Goal: Transaction & Acquisition: Obtain resource

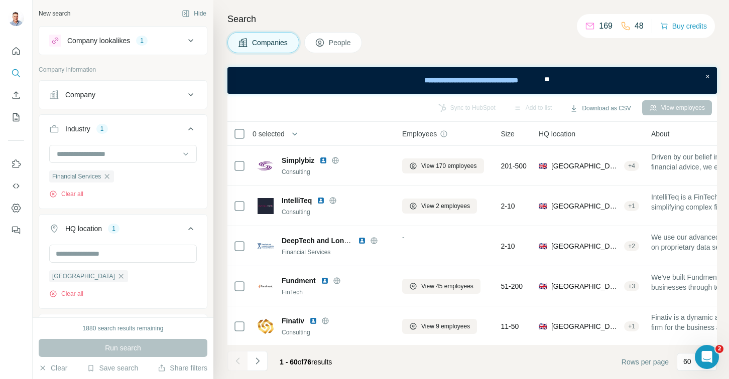
scroll to position [4139, 0]
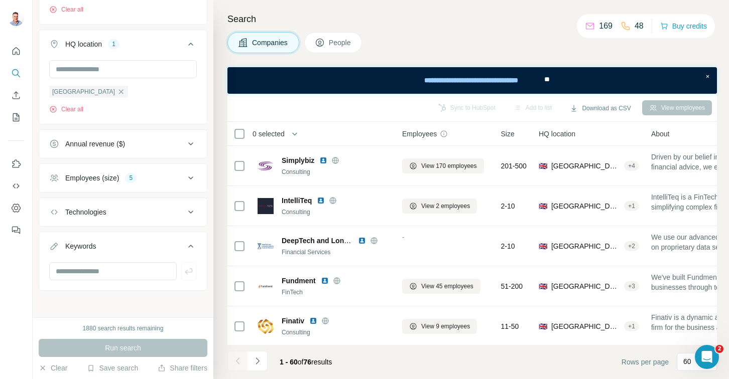
click at [186, 174] on icon at bounding box center [191, 178] width 12 height 12
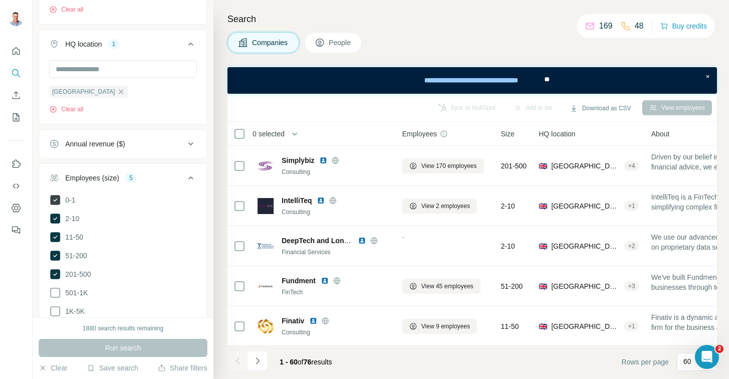
click at [51, 199] on icon at bounding box center [55, 200] width 10 height 10
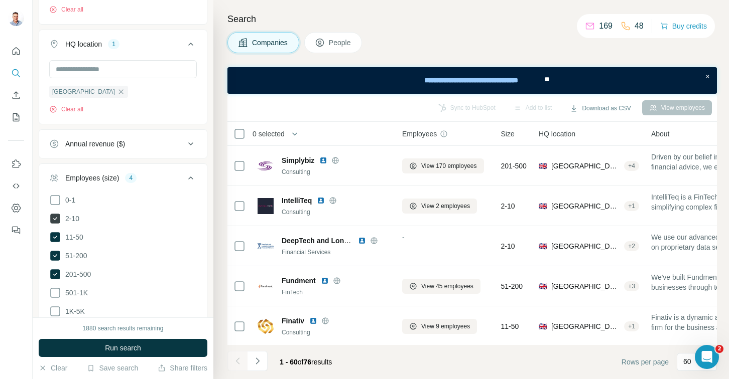
click at [57, 218] on icon at bounding box center [55, 219] width 10 height 10
click at [121, 346] on span "Run search" at bounding box center [123, 348] width 36 height 10
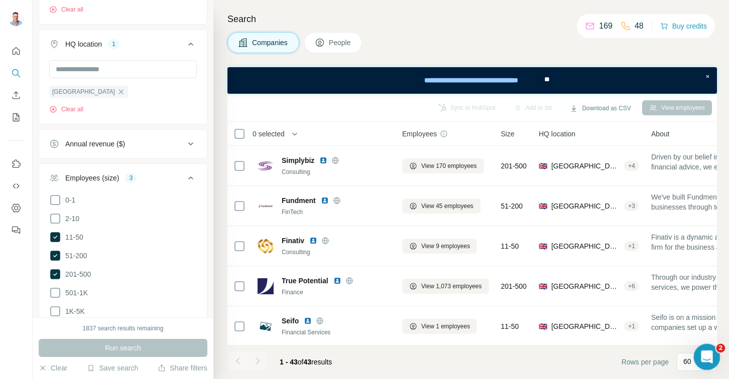
click at [699, 356] on icon "Open Intercom Messenger" at bounding box center [705, 356] width 17 height 17
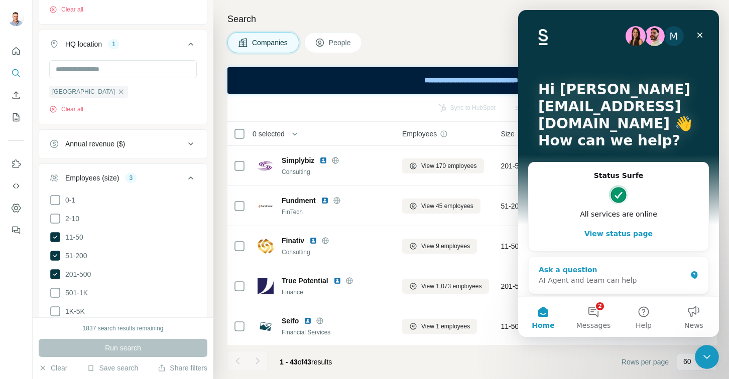
click at [611, 285] on div "AI Agent and team can help" at bounding box center [613, 281] width 148 height 11
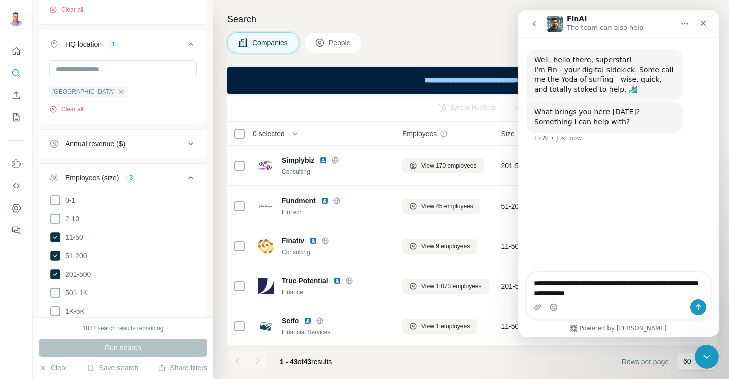
type textarea "**********"
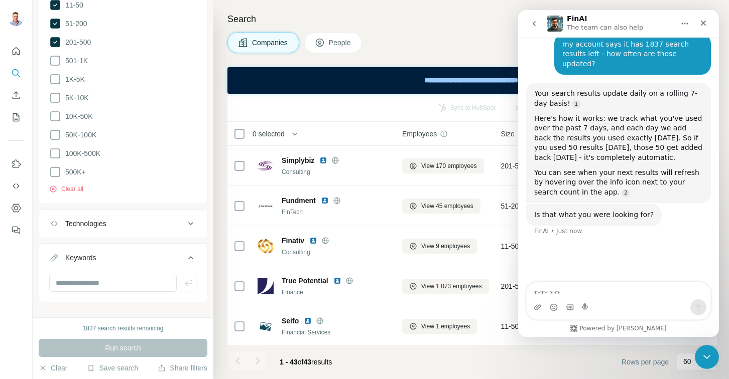
scroll to position [428, 0]
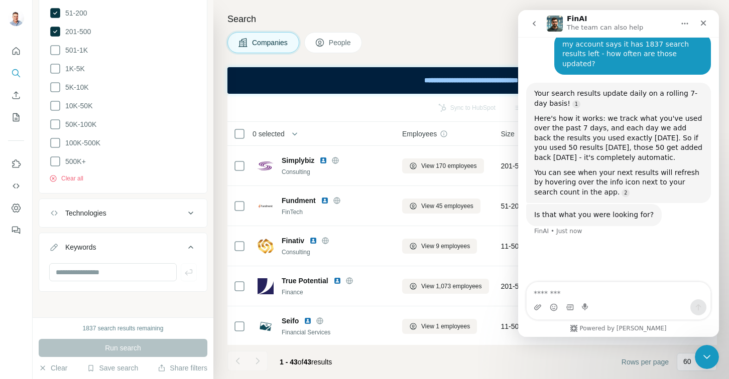
click at [115, 327] on div "1837 search results remaining" at bounding box center [123, 328] width 81 height 9
click at [637, 295] on textarea "Message…" at bounding box center [618, 291] width 184 height 17
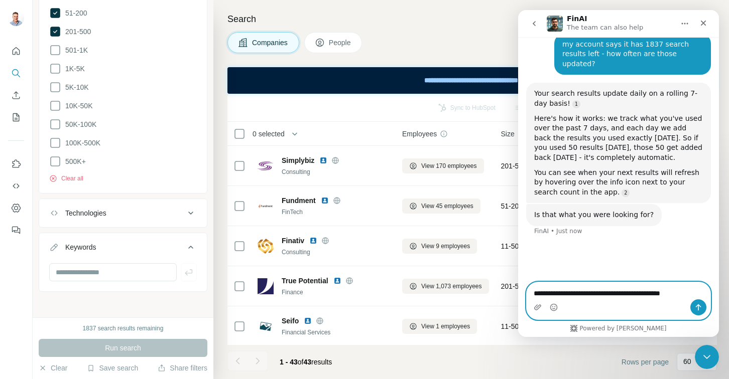
type textarea "**********"
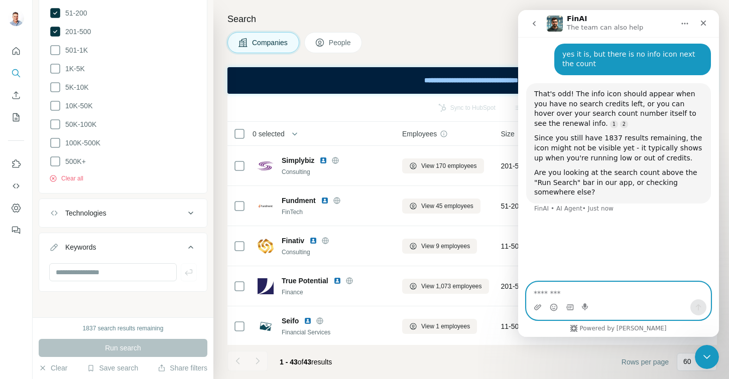
click at [601, 291] on textarea "Message…" at bounding box center [618, 291] width 184 height 17
type textarea "**********"
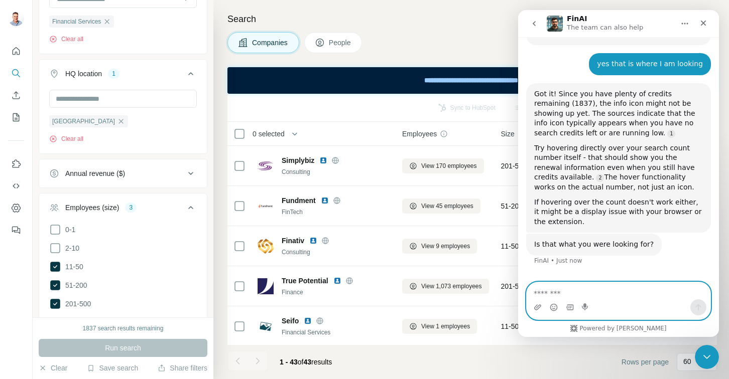
scroll to position [0, 0]
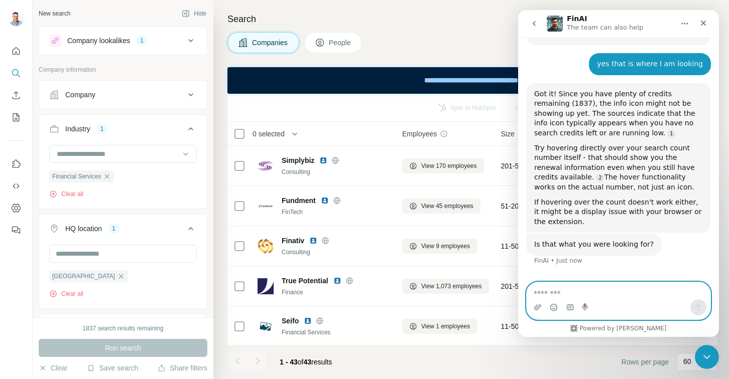
click at [600, 291] on textarea "Message…" at bounding box center [618, 291] width 184 height 17
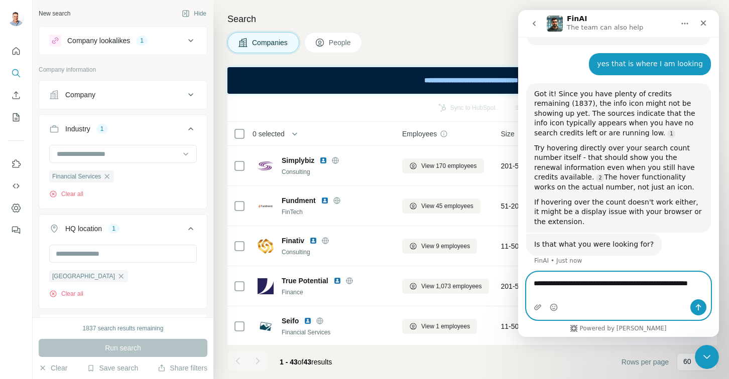
scroll to position [446, 0]
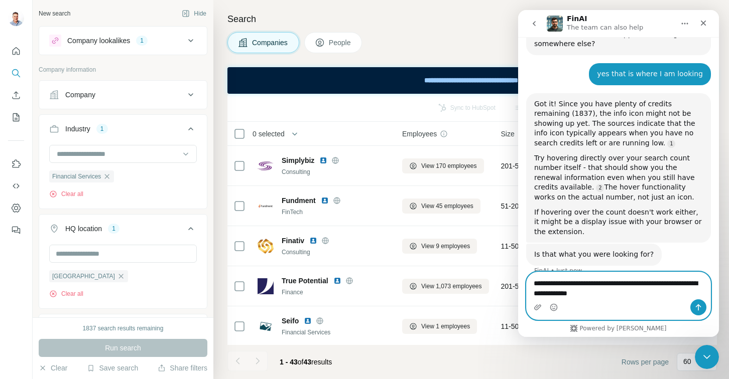
type textarea "**********"
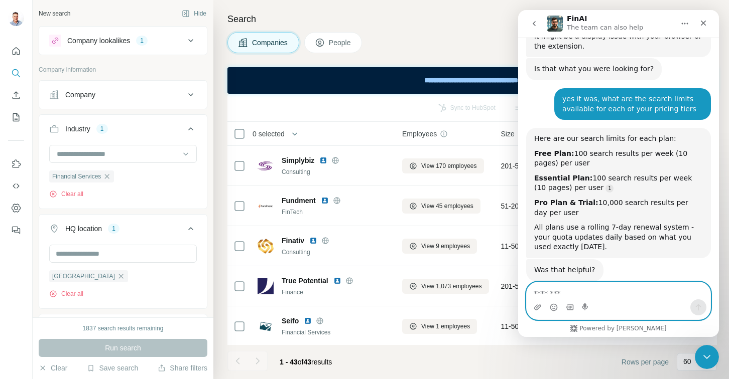
scroll to position [632, 0]
click at [620, 293] on textarea "Message…" at bounding box center [618, 291] width 184 height 17
type textarea "***"
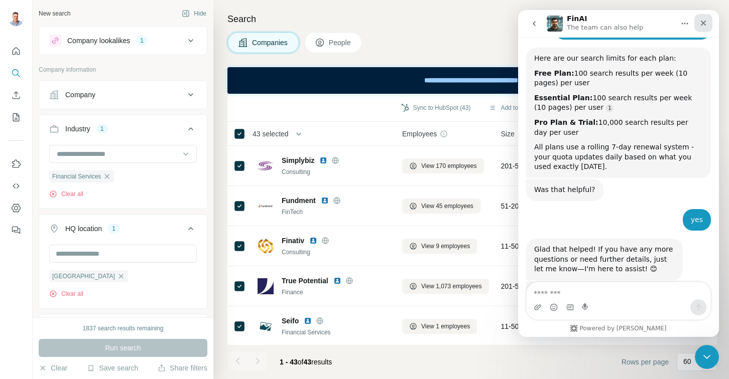
scroll to position [785, 0]
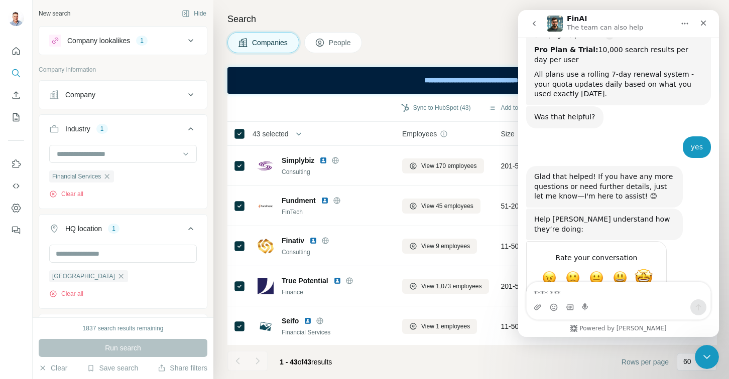
click at [640, 269] on span "Amazing" at bounding box center [643, 278] width 18 height 18
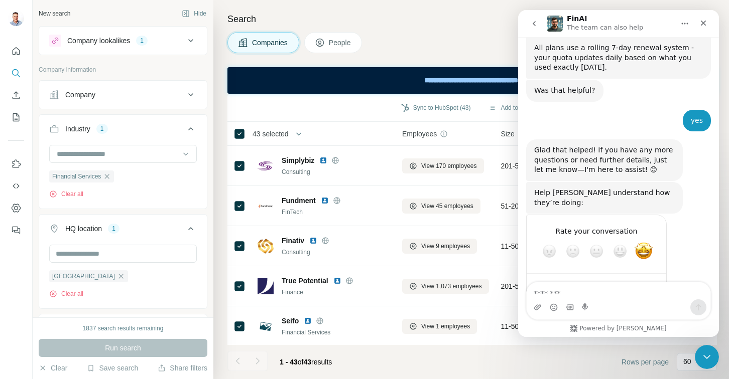
scroll to position [812, 0]
click at [646, 277] on div "Submit" at bounding box center [648, 287] width 20 height 20
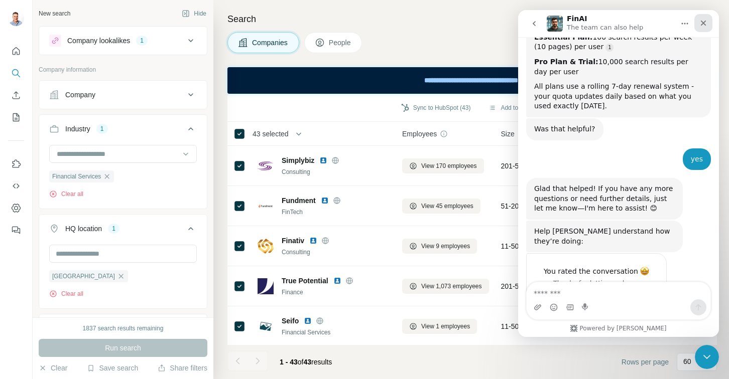
click at [703, 21] on icon "Close" at bounding box center [703, 23] width 8 height 8
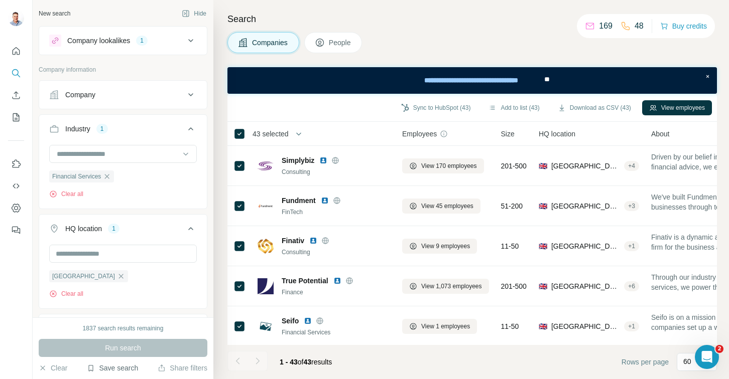
click at [117, 371] on button "Save search" at bounding box center [112, 368] width 51 height 10
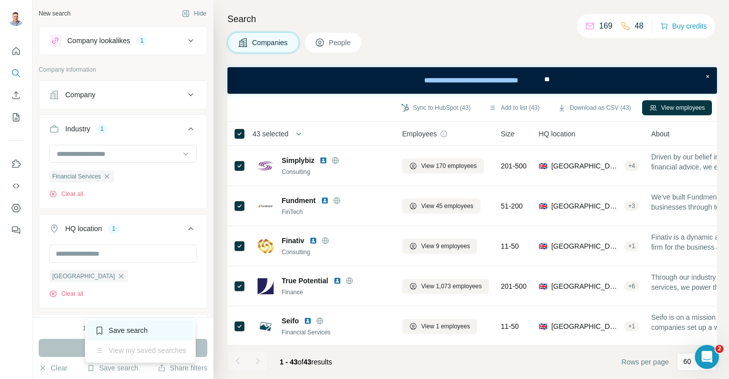
scroll to position [812, 0]
click at [119, 337] on div "Save search" at bounding box center [140, 331] width 106 height 20
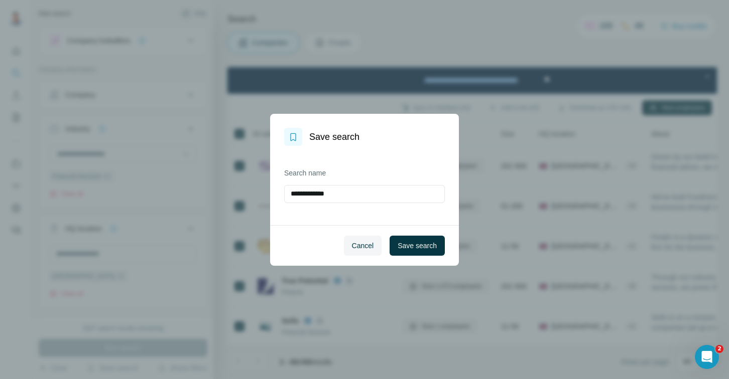
drag, startPoint x: 358, startPoint y: 196, endPoint x: 230, endPoint y: 198, distance: 127.5
click at [230, 198] on div "**********" at bounding box center [364, 189] width 729 height 379
type input "**********"
click at [406, 248] on span "Save search" at bounding box center [416, 246] width 39 height 10
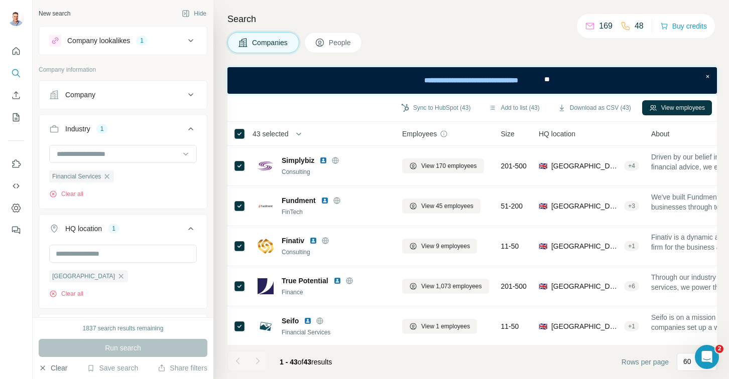
click at [60, 368] on button "Clear" at bounding box center [53, 368] width 29 height 10
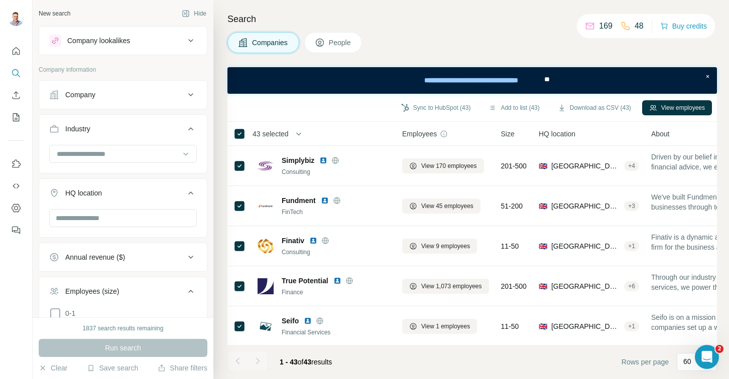
click at [175, 39] on div "Company lookalikes" at bounding box center [117, 41] width 136 height 12
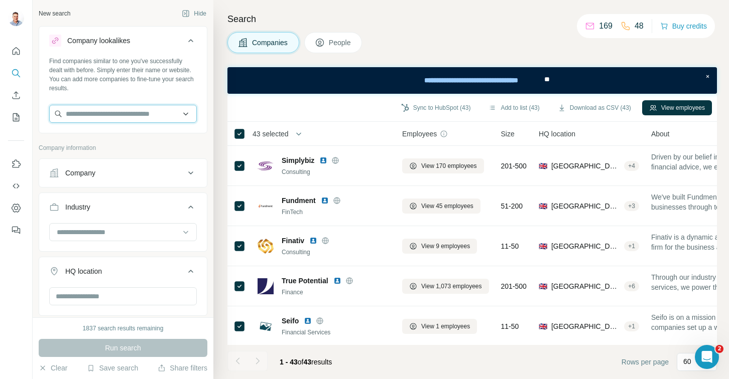
click at [123, 117] on input "text" at bounding box center [123, 114] width 148 height 18
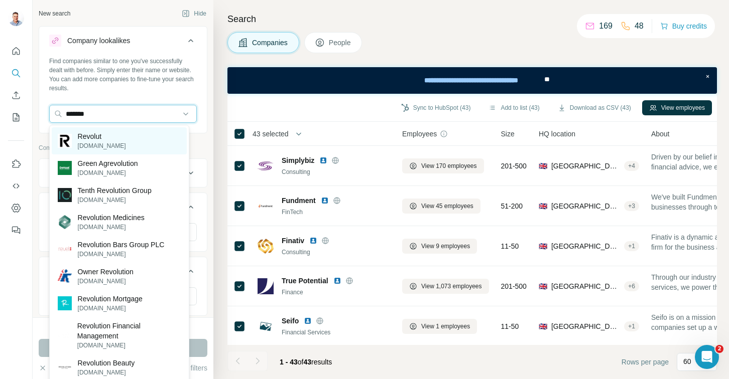
type input "*******"
click at [96, 152] on div "Revolut [DOMAIN_NAME]" at bounding box center [119, 140] width 135 height 27
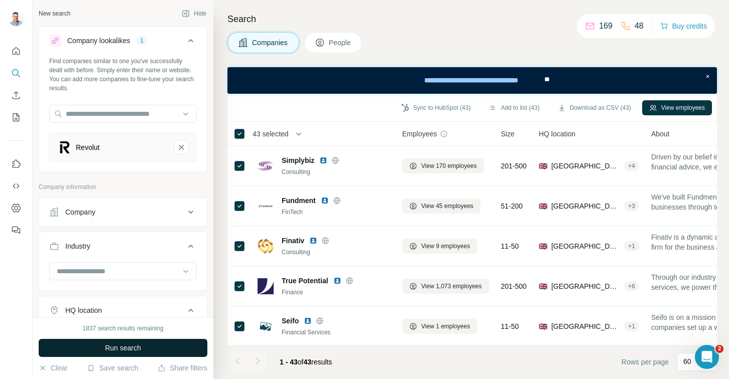
click at [114, 348] on span "Run search" at bounding box center [123, 348] width 36 height 10
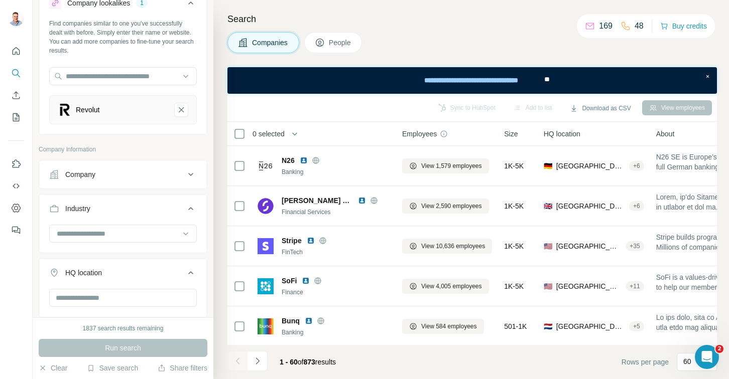
scroll to position [182, 0]
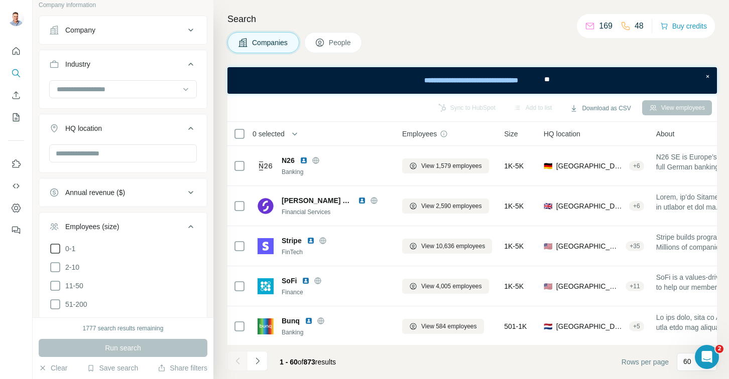
click at [51, 247] on icon at bounding box center [55, 249] width 12 height 12
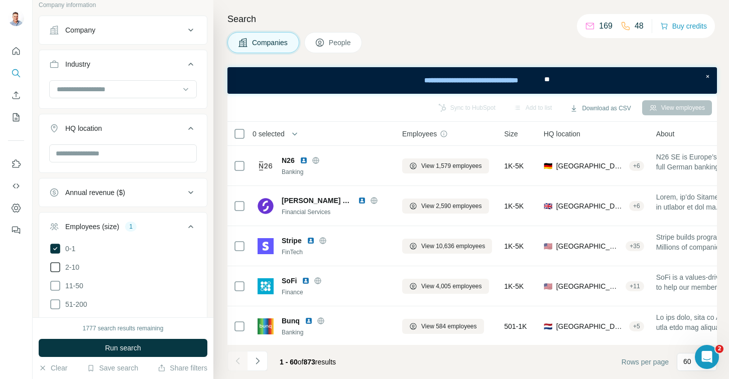
click at [55, 270] on icon at bounding box center [55, 267] width 10 height 10
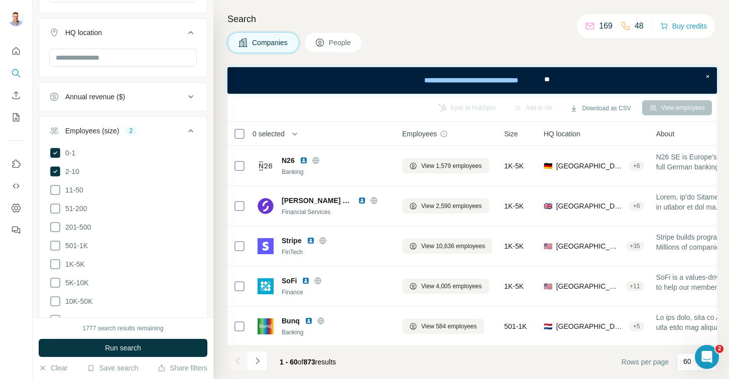
scroll to position [287, 0]
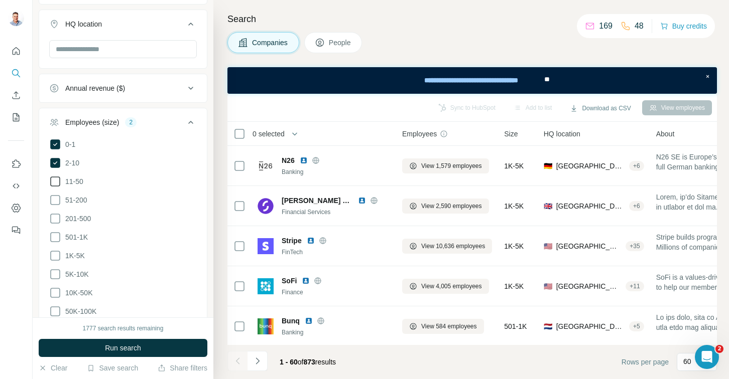
click at [55, 180] on icon at bounding box center [55, 182] width 12 height 12
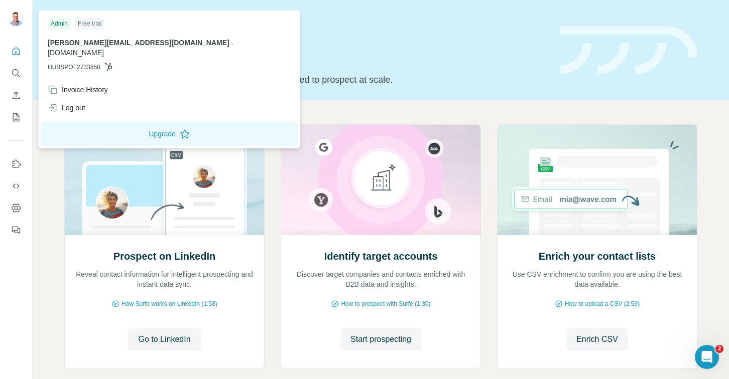
click at [17, 21] on img at bounding box center [16, 18] width 16 height 16
click at [15, 205] on icon "Dashboard" at bounding box center [16, 208] width 10 height 10
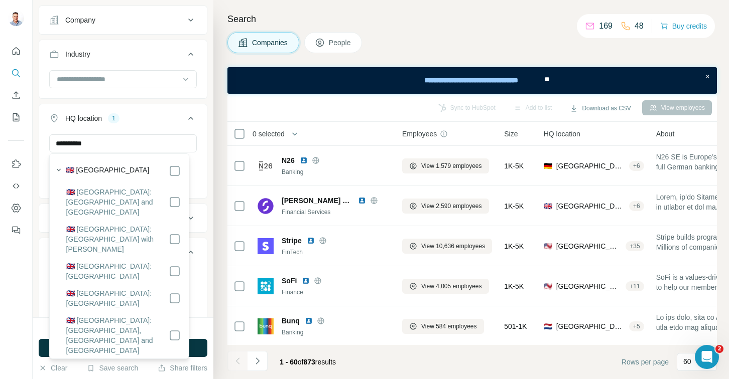
scroll to position [1, 0]
click at [204, 150] on div "**********" at bounding box center [123, 159] width 181 height 318
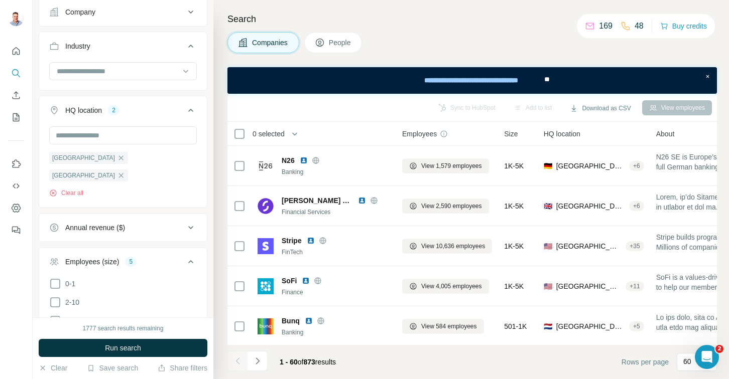
scroll to position [175, 0]
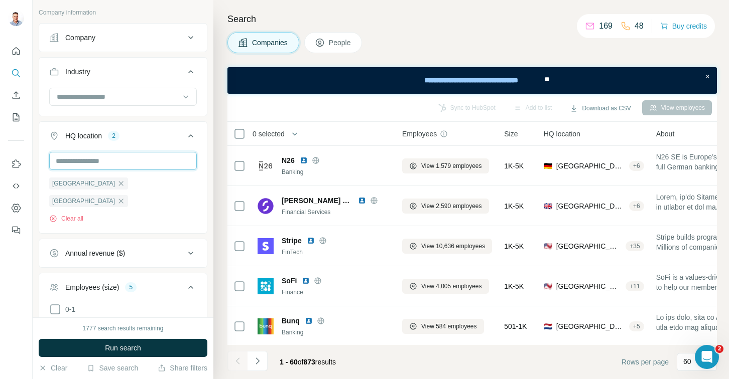
click at [146, 161] on input "text" at bounding box center [123, 161] width 148 height 18
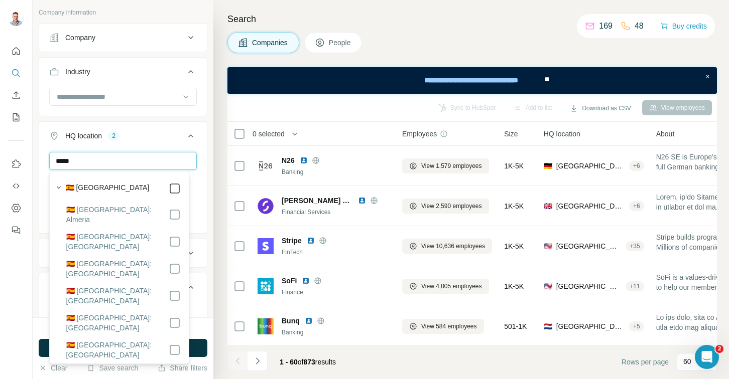
type input "*****"
click at [201, 190] on div "New search Hide Company lookalikes 1 Find companies similar to one you've succe…" at bounding box center [123, 159] width 181 height 318
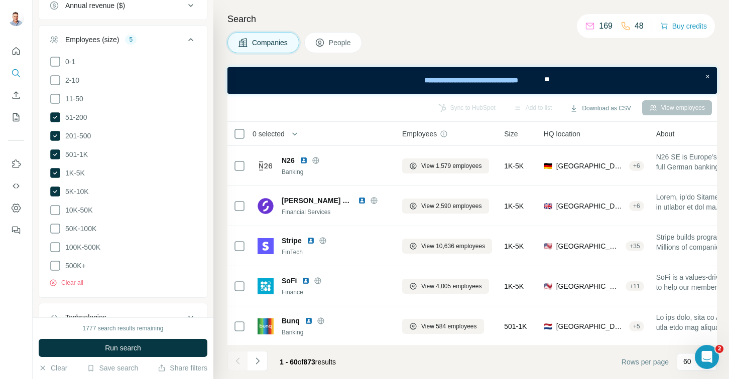
scroll to position [527, 0]
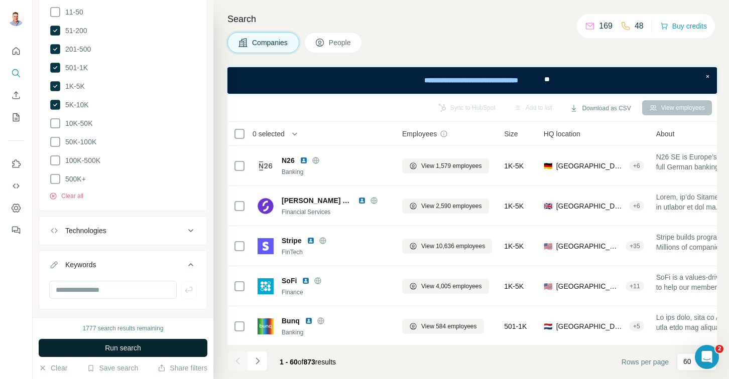
click at [120, 345] on span "Run search" at bounding box center [123, 348] width 36 height 10
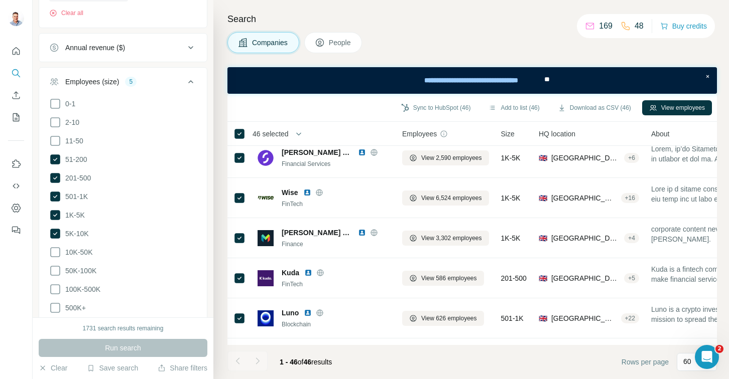
scroll to position [0, 0]
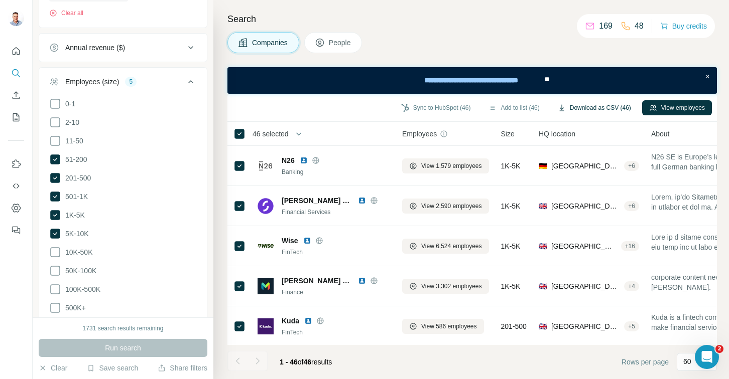
click at [599, 109] on button "Download as CSV (46)" at bounding box center [594, 107] width 87 height 15
click at [696, 358] on div "Open Intercom Messenger" at bounding box center [705, 355] width 33 height 33
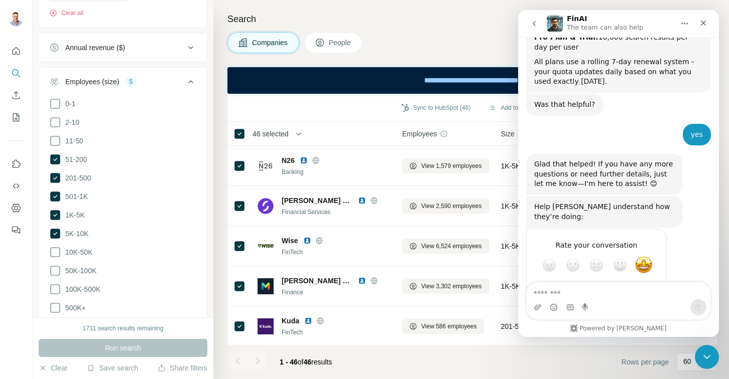
scroll to position [812, 0]
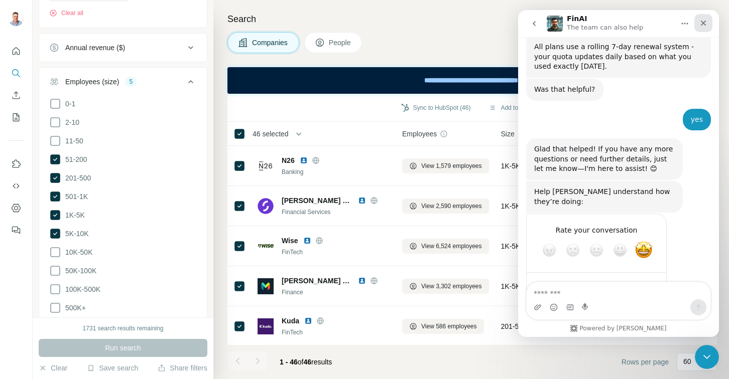
click at [701, 25] on icon "Close" at bounding box center [704, 24] width 6 height 6
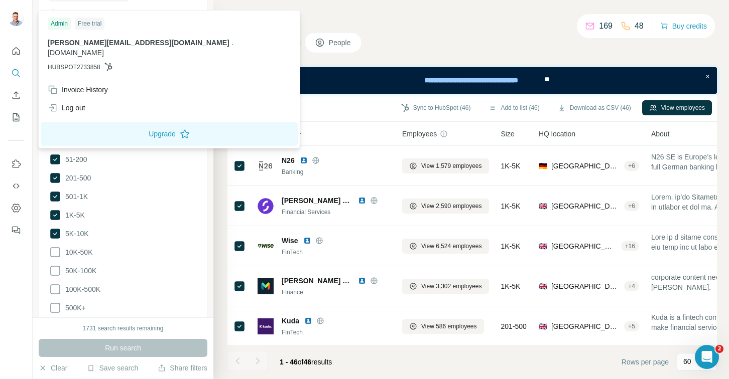
click at [13, 18] on img at bounding box center [16, 18] width 16 height 16
click at [58, 368] on button "Clear" at bounding box center [53, 368] width 29 height 10
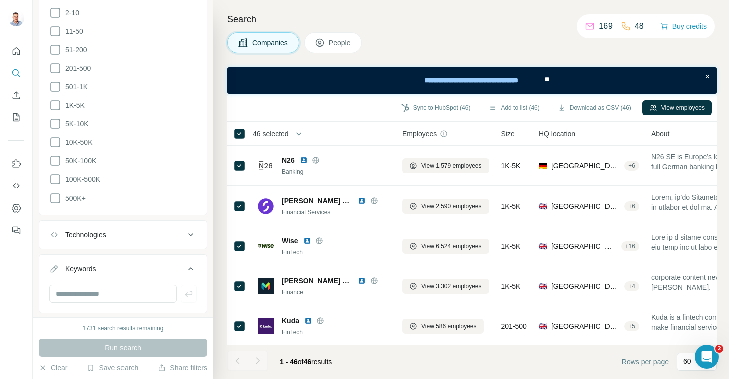
scroll to position [359, 0]
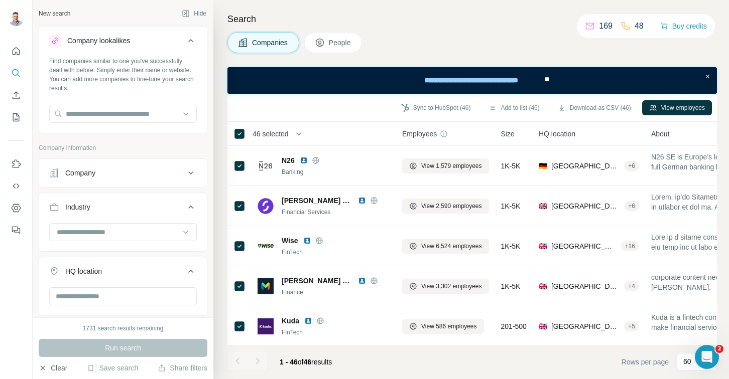
click at [40, 364] on icon "button" at bounding box center [43, 368] width 8 height 8
click at [16, 114] on icon "My lists" at bounding box center [16, 117] width 10 height 10
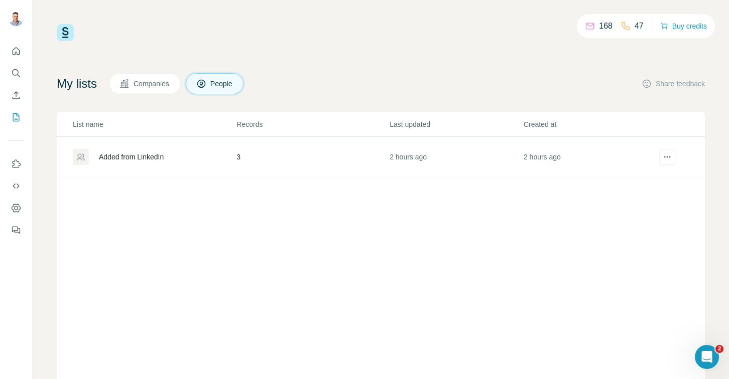
click at [141, 84] on span "Companies" at bounding box center [151, 84] width 37 height 10
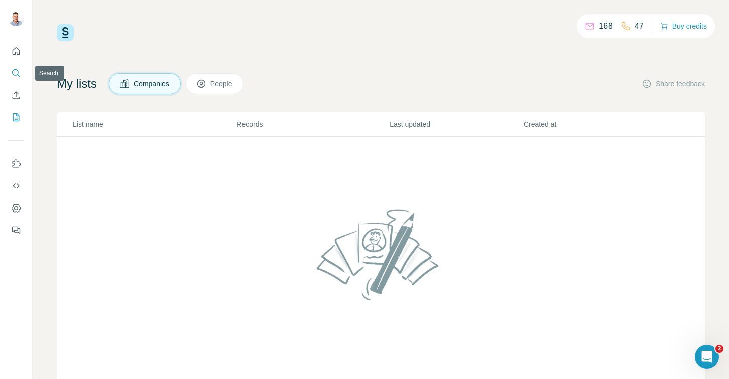
click at [12, 74] on icon "Search" at bounding box center [16, 73] width 10 height 10
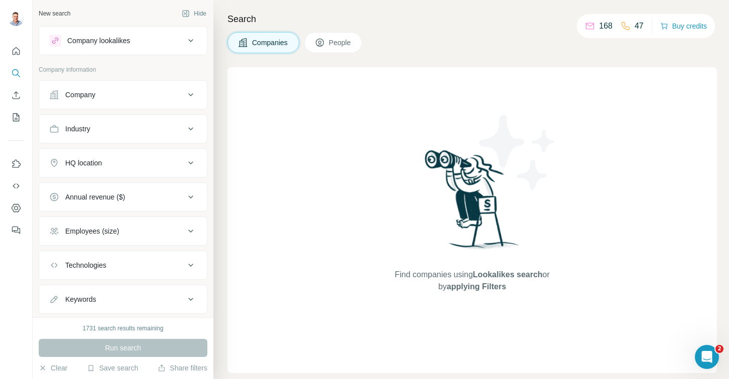
scroll to position [23, 0]
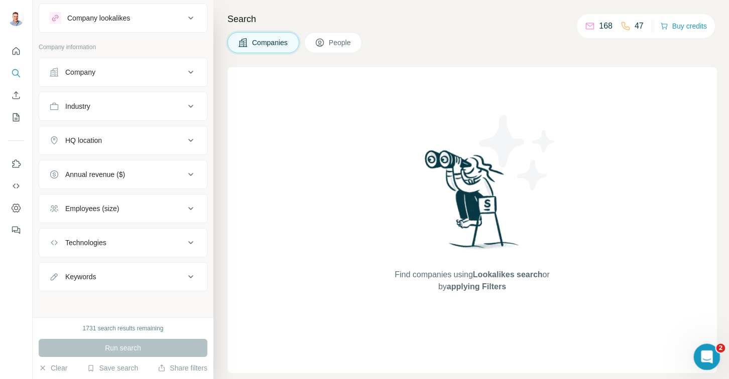
click at [710, 347] on div "Open Intercom Messenger" at bounding box center [705, 355] width 33 height 33
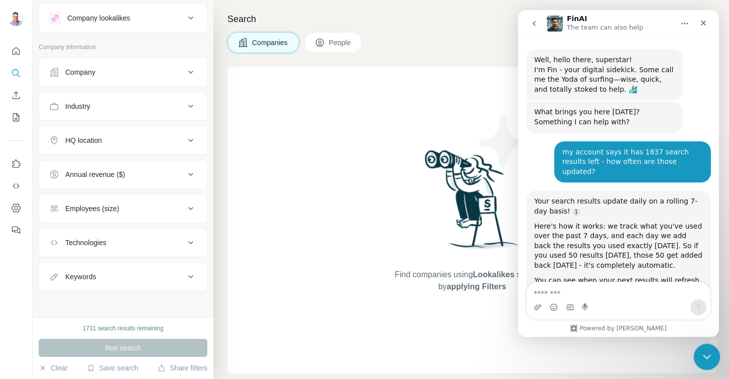
scroll to position [812, 0]
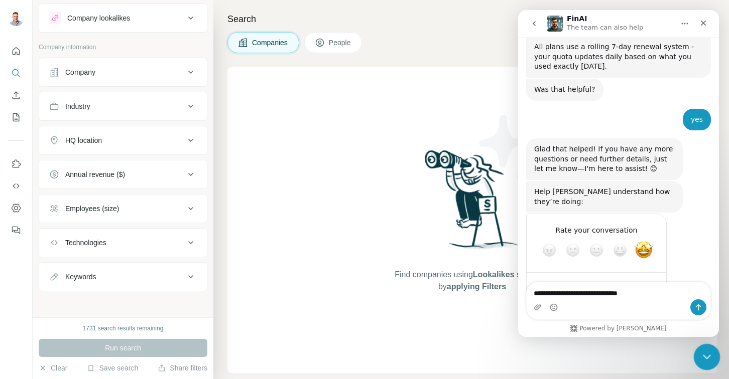
type textarea "**********"
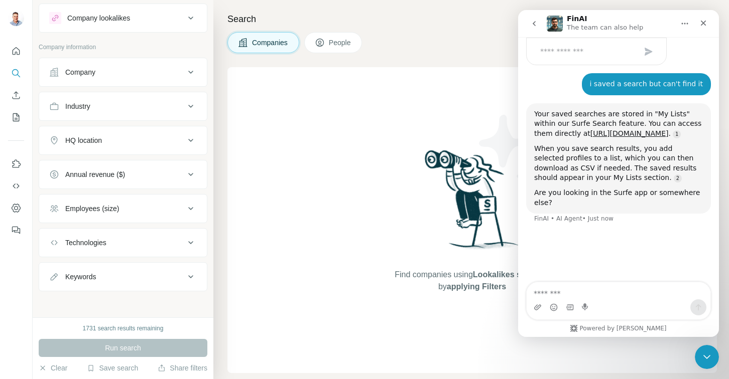
scroll to position [0, 0]
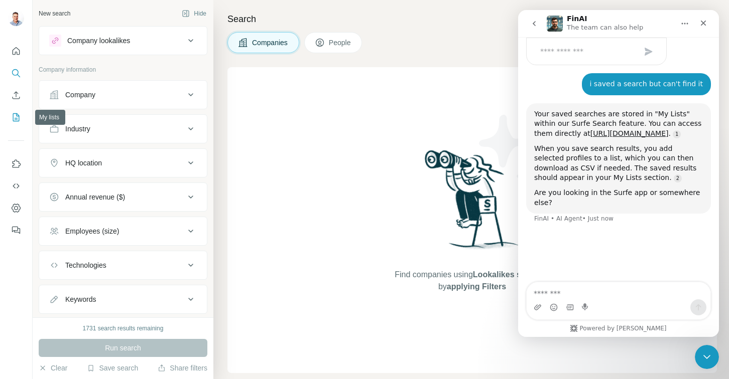
click at [14, 112] on icon "My lists" at bounding box center [16, 117] width 10 height 10
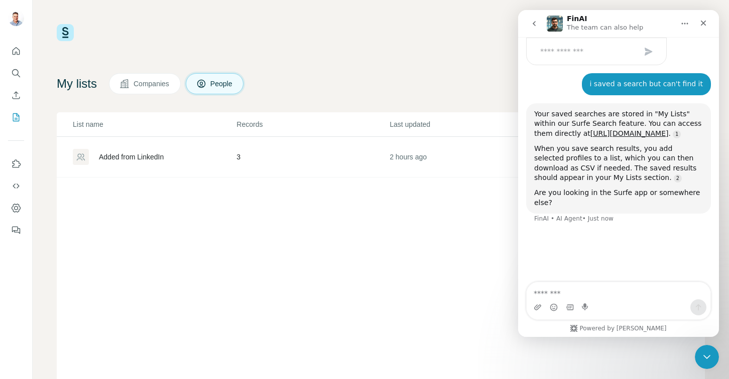
click at [147, 84] on span "Companies" at bounding box center [151, 84] width 37 height 10
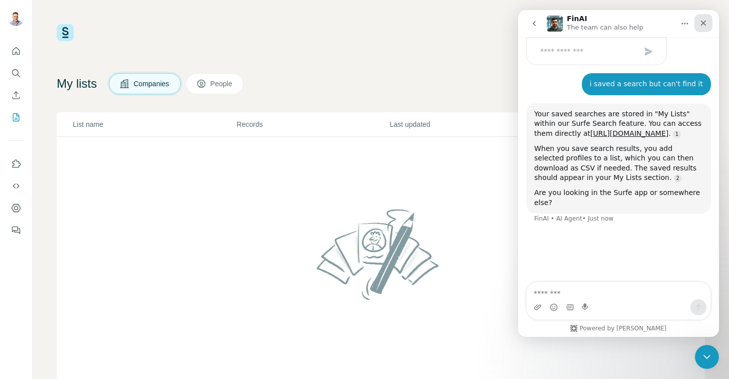
click at [705, 23] on icon "Close" at bounding box center [703, 23] width 8 height 8
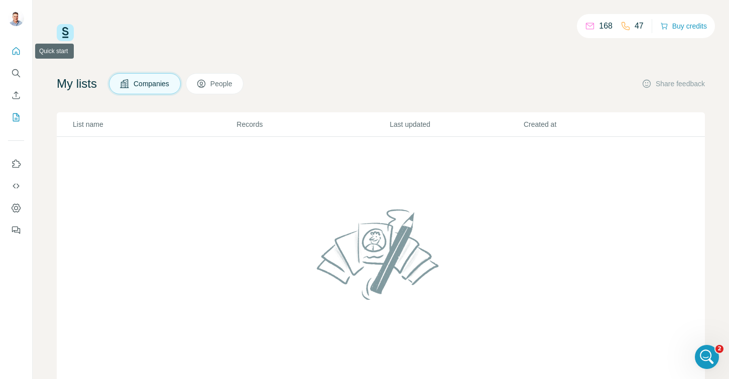
click at [20, 51] on icon "Quick start" at bounding box center [17, 51] width 8 height 8
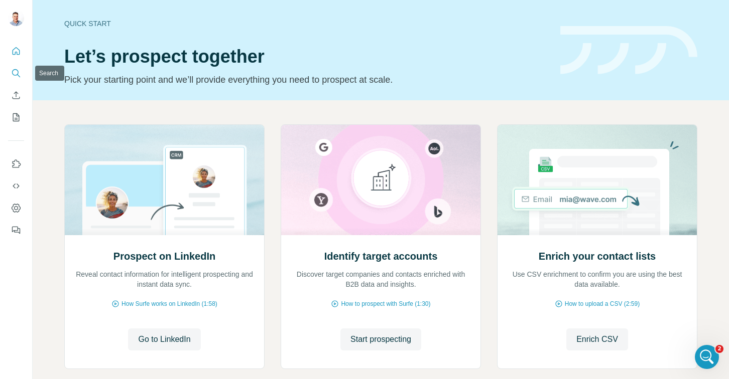
click at [16, 77] on icon "Search" at bounding box center [16, 73] width 10 height 10
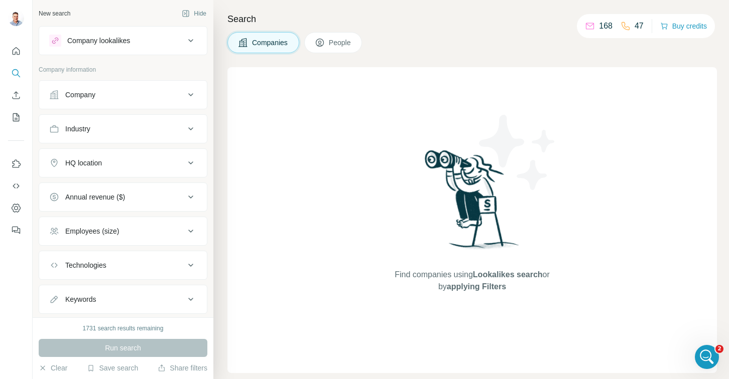
click at [685, 0] on div "Search Companies People Find companies using Lookalikes search or by applying F…" at bounding box center [470, 189] width 515 height 379
click at [145, 38] on div "Company lookalikes" at bounding box center [117, 41] width 136 height 12
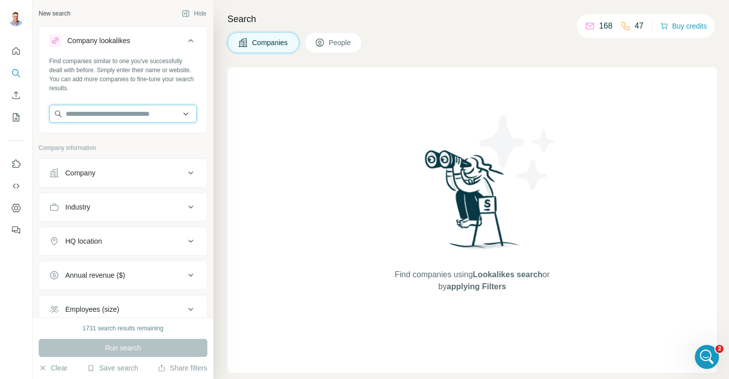
click at [113, 115] on input "text" at bounding box center [123, 114] width 148 height 18
type input "*"
click at [702, 359] on icon "Open Intercom Messenger" at bounding box center [705, 356] width 17 height 17
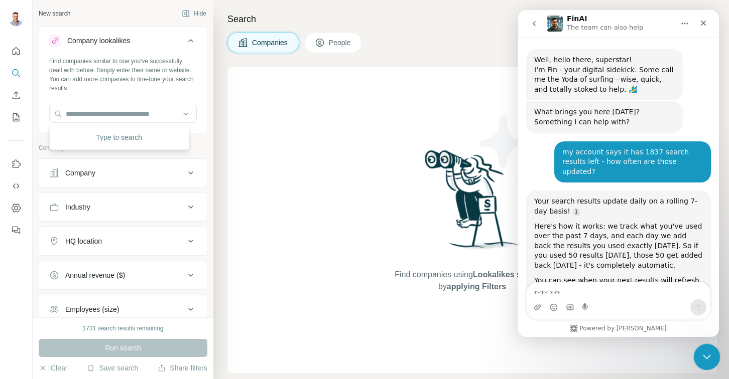
scroll to position [977, 0]
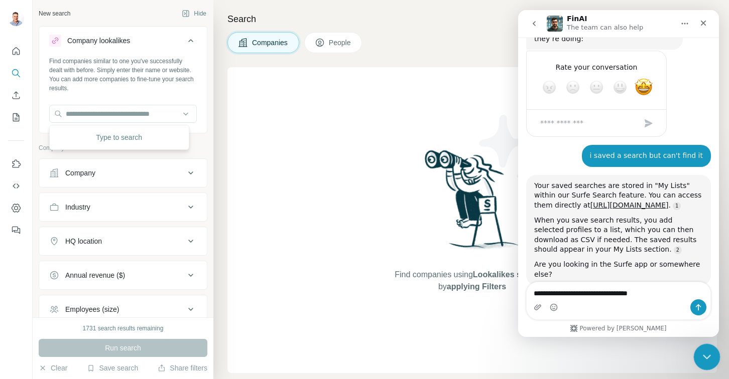
type textarea "**********"
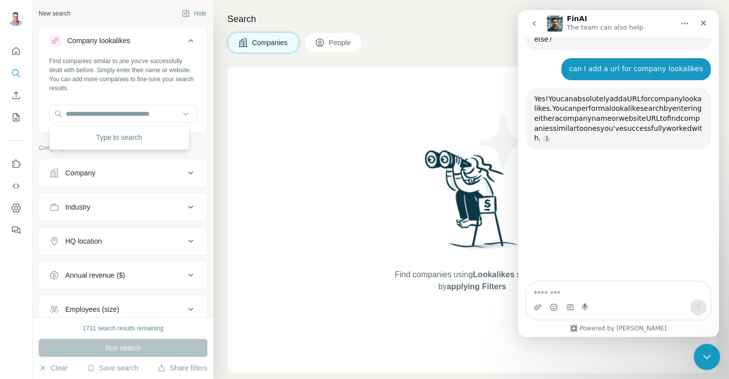
scroll to position [1212, 0]
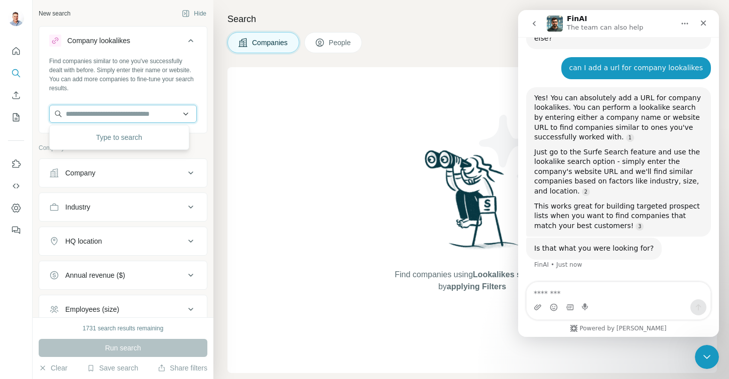
paste input "**********"
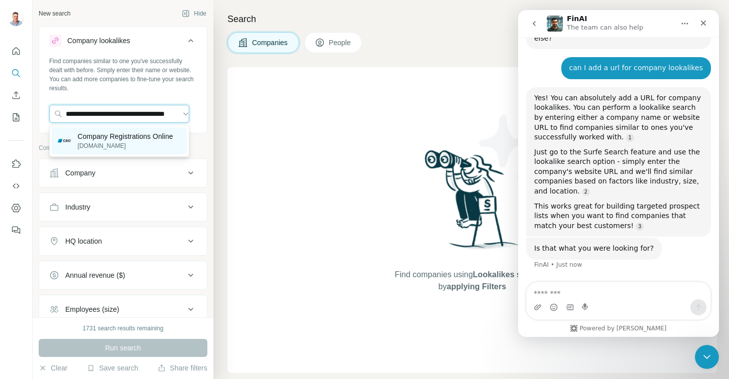
type input "**********"
click at [104, 132] on p "Company Registrations Online" at bounding box center [125, 136] width 95 height 10
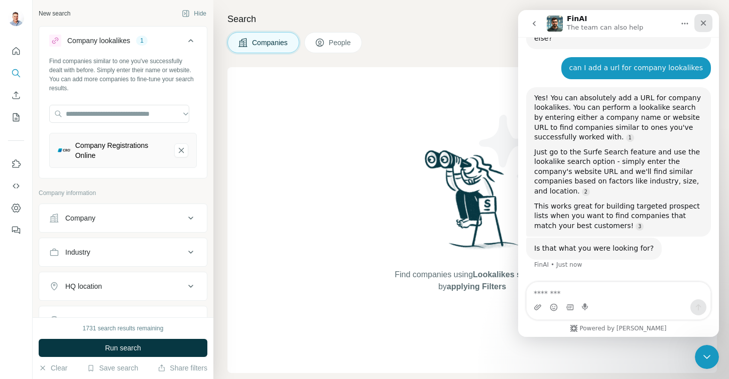
click at [701, 26] on icon "Close" at bounding box center [703, 23] width 8 height 8
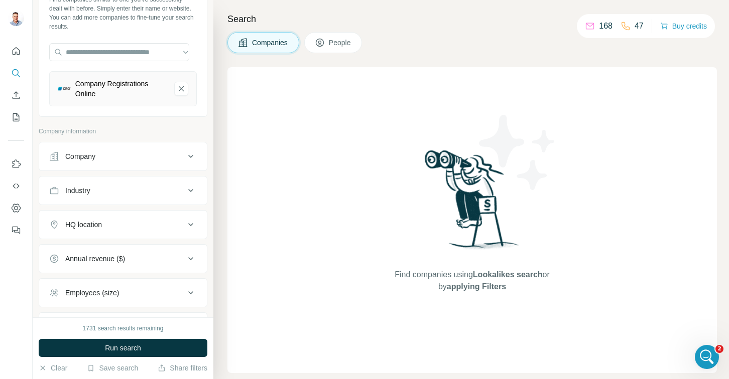
scroll to position [64, 0]
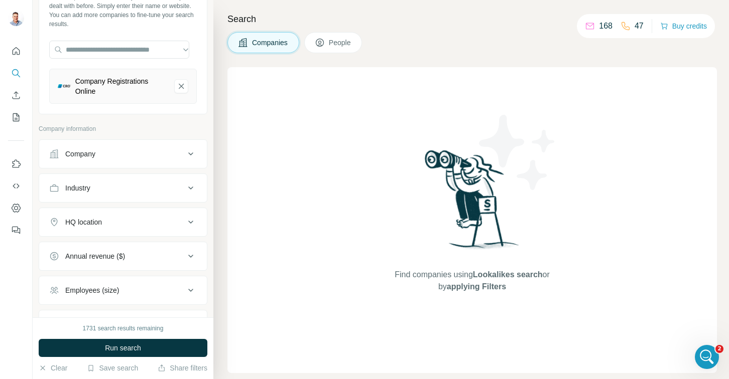
click at [188, 222] on icon at bounding box center [190, 222] width 5 height 3
click at [138, 247] on input "text" at bounding box center [123, 247] width 148 height 18
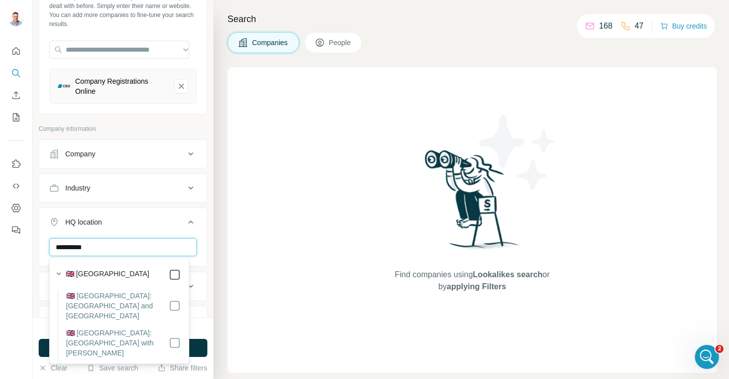
type input "**********"
click at [152, 214] on button "HQ location 1" at bounding box center [123, 224] width 168 height 28
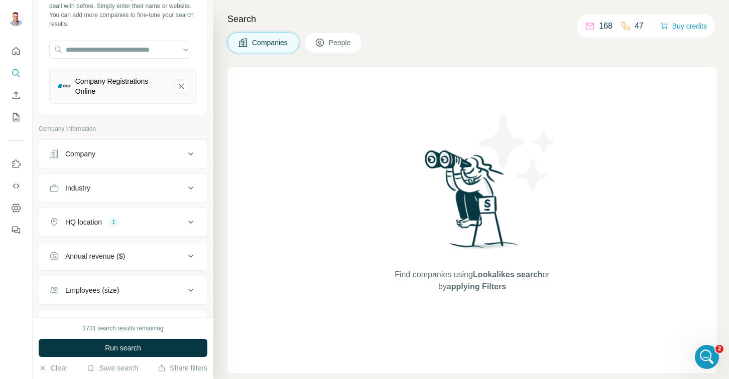
click at [185, 220] on icon at bounding box center [191, 222] width 12 height 12
click at [137, 242] on input "text" at bounding box center [123, 247] width 148 height 18
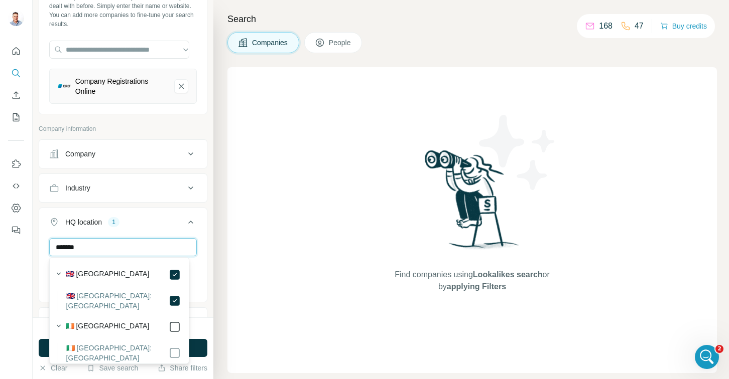
type input "*******"
click at [195, 247] on div "******* United Kingdom Ireland Clear all" at bounding box center [123, 277] width 168 height 79
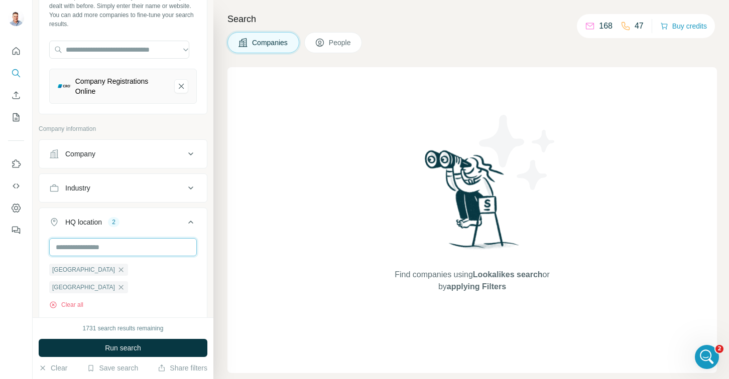
click at [114, 244] on input "text" at bounding box center [123, 247] width 148 height 18
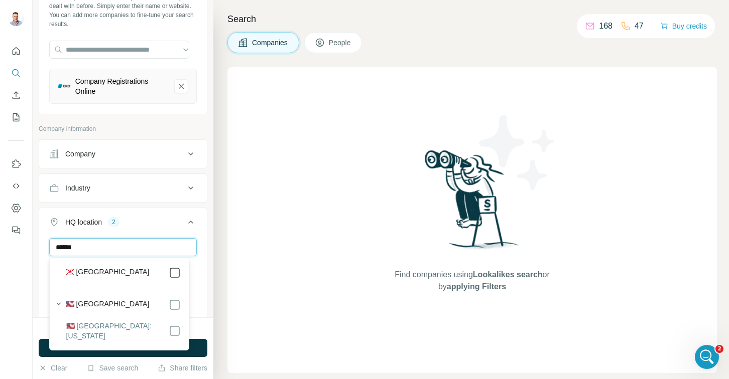
type input "******"
click at [193, 230] on button "HQ location 3" at bounding box center [123, 224] width 168 height 28
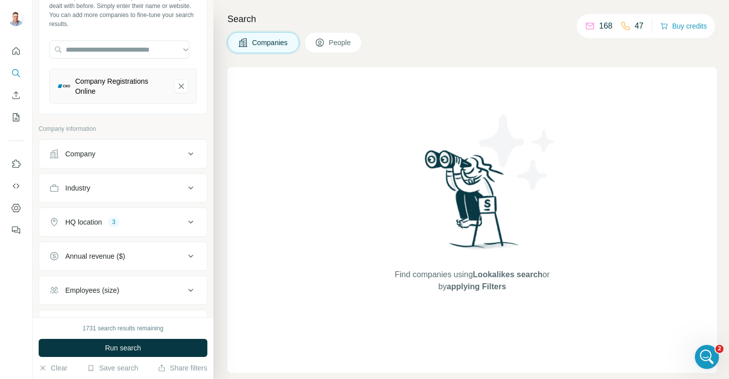
click at [188, 221] on icon at bounding box center [190, 222] width 5 height 3
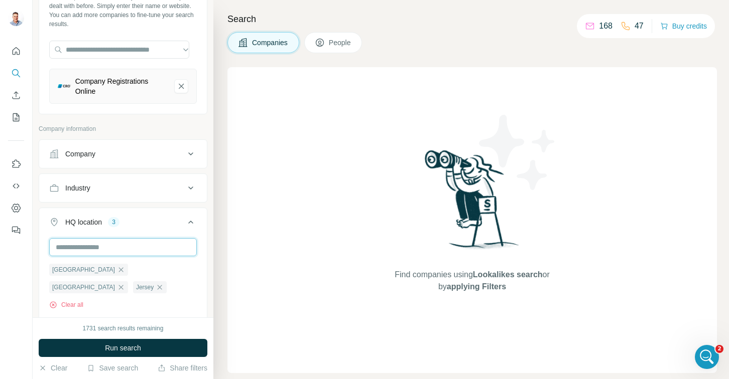
click at [132, 245] on input "text" at bounding box center [123, 247] width 148 height 18
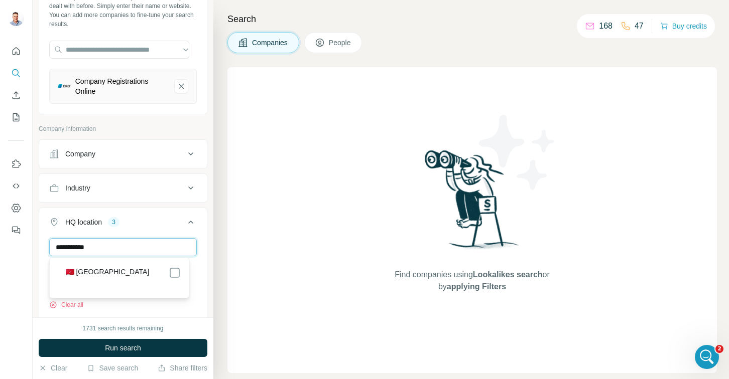
type input "**********"
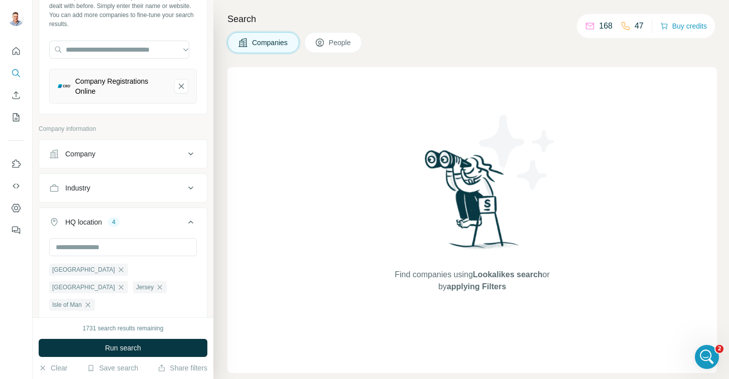
scroll to position [230, 0]
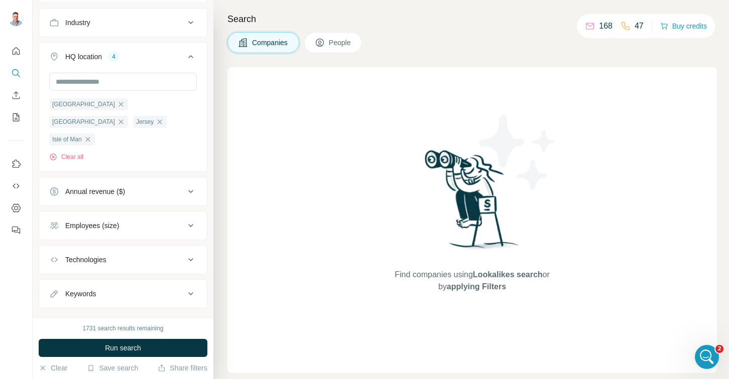
click at [163, 119] on ul "United Kingdom Ireland Jersey Isle of Man" at bounding box center [123, 122] width 148 height 48
click at [146, 78] on input "text" at bounding box center [123, 82] width 148 height 18
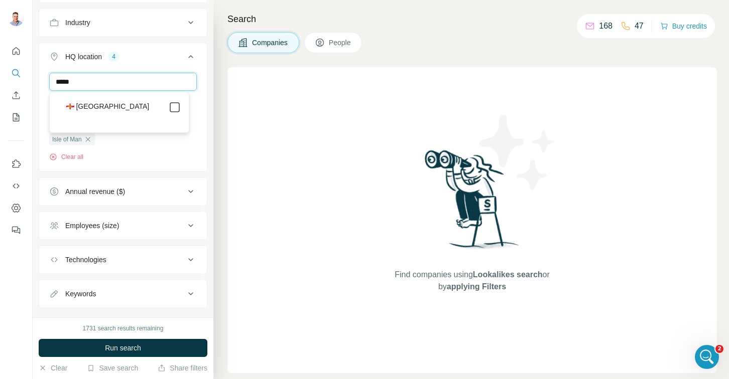
type input "*****"
click at [194, 106] on div "***** United Kingdom Ireland Jersey Isle of Man Guernsey Clear all" at bounding box center [123, 121] width 168 height 97
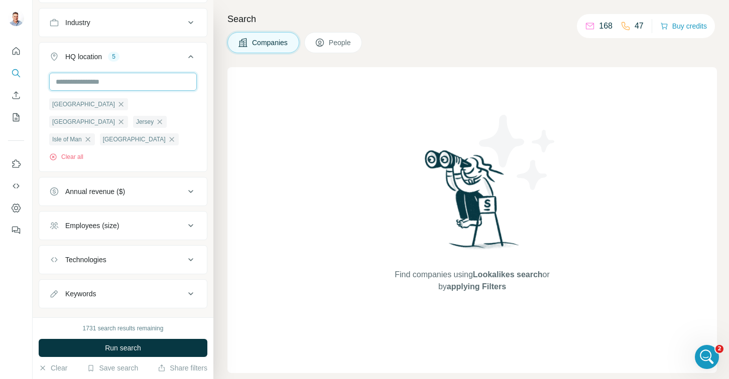
click at [132, 79] on input "text" at bounding box center [123, 82] width 148 height 18
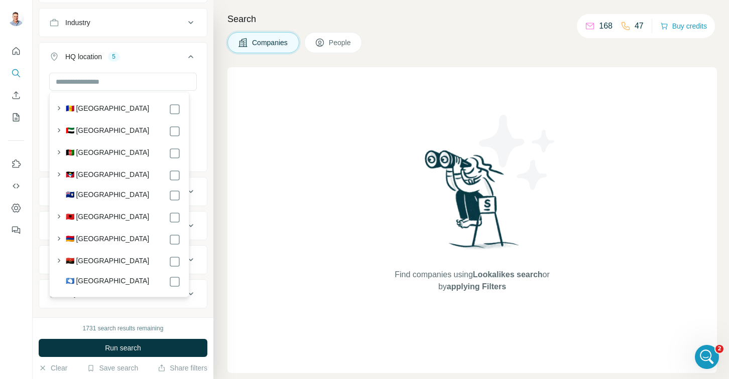
click at [192, 118] on div "United Kingdom Ireland Jersey Isle of Man Guernsey Clear all" at bounding box center [123, 121] width 168 height 97
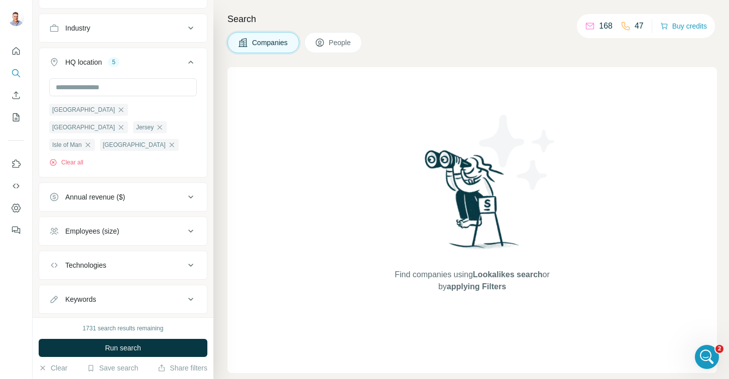
scroll to position [230, 0]
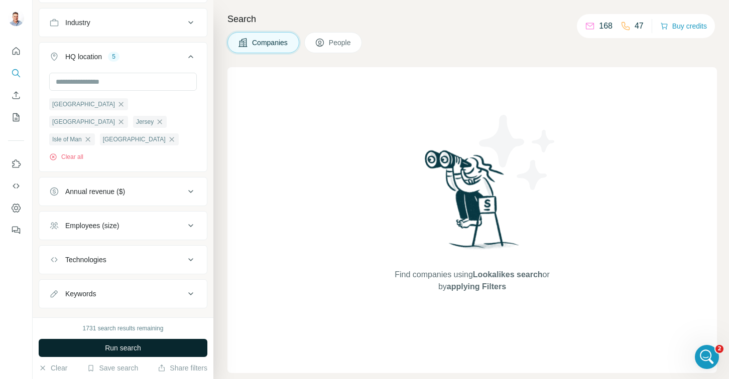
click at [110, 350] on span "Run search" at bounding box center [123, 348] width 36 height 10
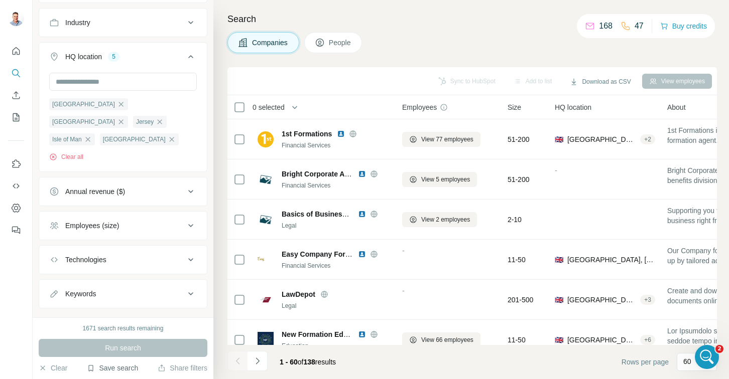
click at [118, 370] on button "Save search" at bounding box center [112, 368] width 51 height 10
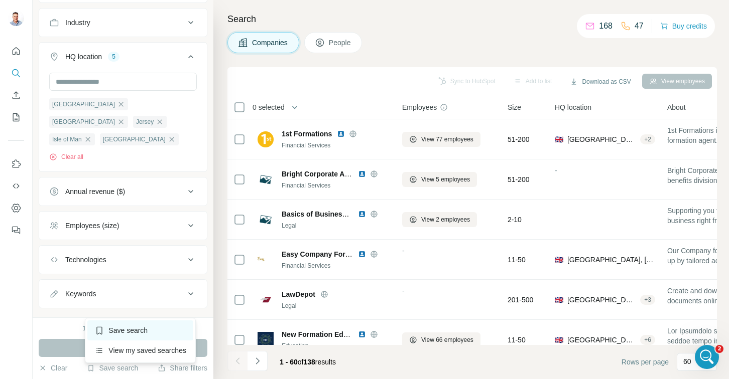
click at [139, 331] on div "Save search" at bounding box center [140, 331] width 106 height 20
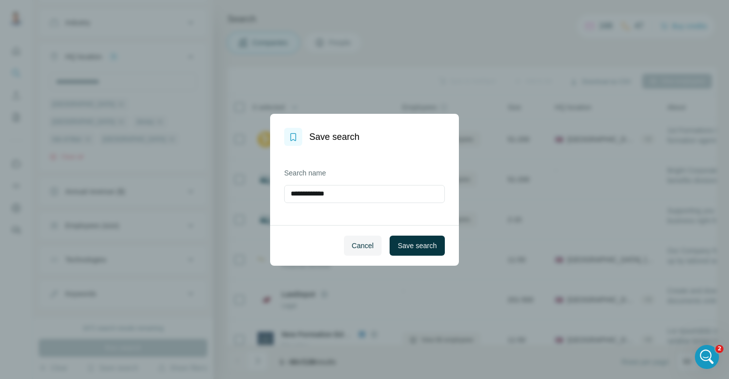
drag, startPoint x: 374, startPoint y: 188, endPoint x: 252, endPoint y: 194, distance: 122.6
click at [252, 194] on div "**********" at bounding box center [364, 189] width 729 height 379
click at [363, 195] on input "**********" at bounding box center [364, 194] width 161 height 18
type input "**********"
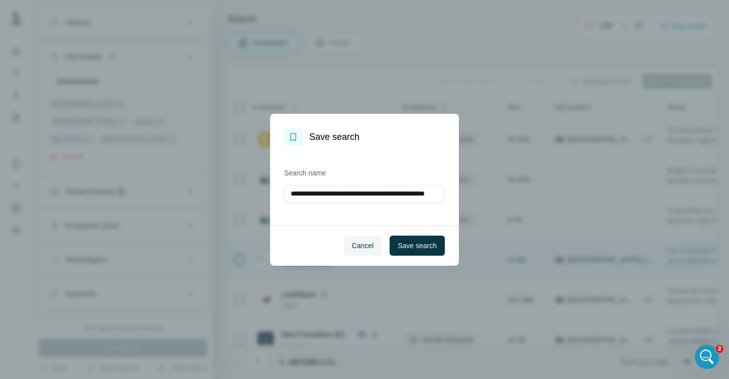
click at [417, 249] on span "Save search" at bounding box center [416, 246] width 39 height 10
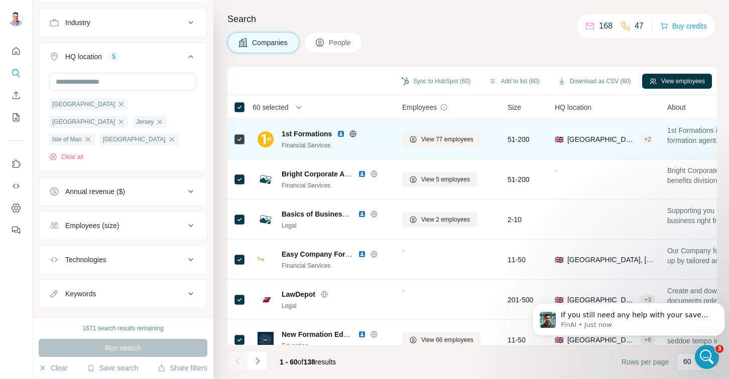
scroll to position [1233, 0]
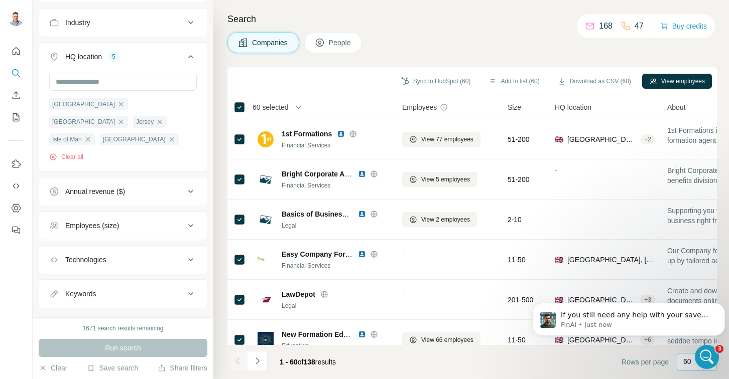
click at [681, 359] on div "60" at bounding box center [697, 362] width 40 height 18
type input "***"
click at [444, 22] on h4 "Search" at bounding box center [471, 19] width 489 height 14
click at [506, 79] on button "Add to list (60)" at bounding box center [513, 81] width 65 height 15
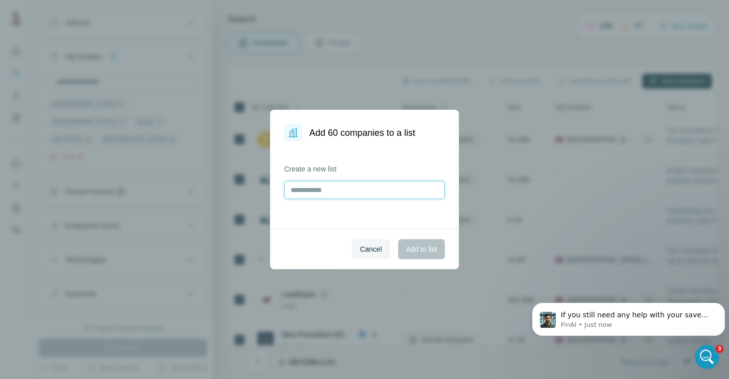
click at [375, 189] on input "text" at bounding box center [364, 190] width 161 height 18
type input "*"
type input "**********"
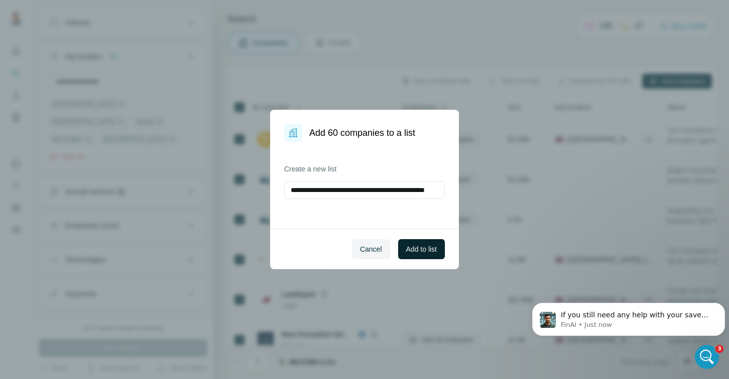
click at [414, 251] on span "Add to list" at bounding box center [421, 249] width 31 height 10
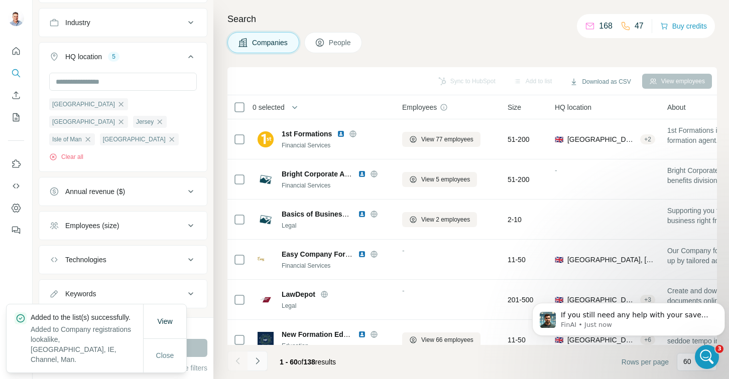
click at [263, 360] on button "Navigate to next page" at bounding box center [257, 361] width 20 height 20
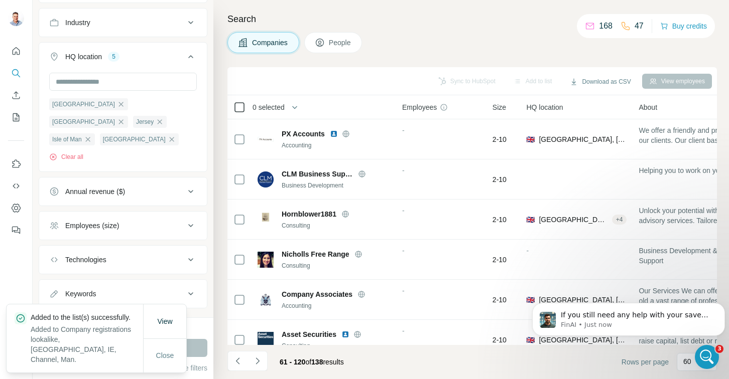
click at [240, 112] on icon at bounding box center [239, 107] width 12 height 12
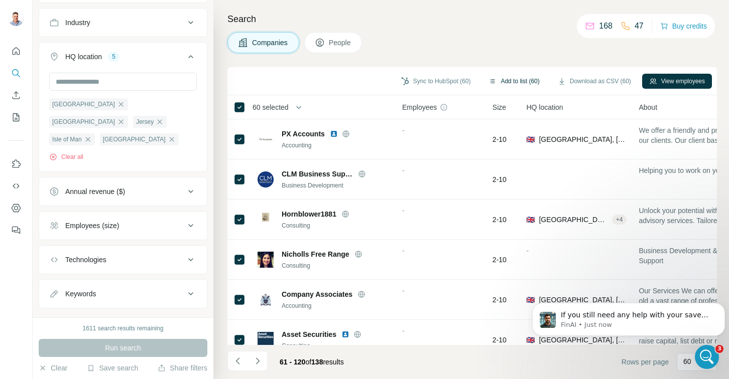
click at [505, 74] on button "Add to list (60)" at bounding box center [513, 81] width 65 height 15
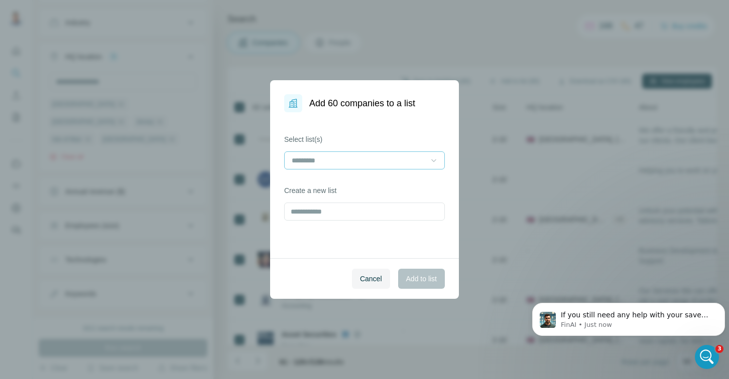
click at [432, 164] on icon at bounding box center [434, 161] width 10 height 10
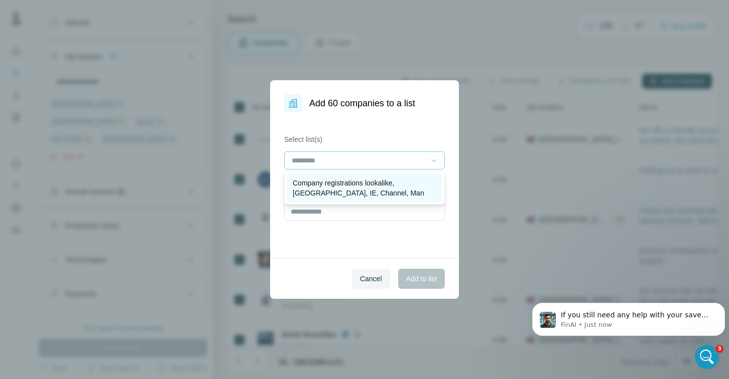
click at [398, 186] on p "Company registrations lookalike, UK, IE, Channel, Man" at bounding box center [365, 188] width 144 height 20
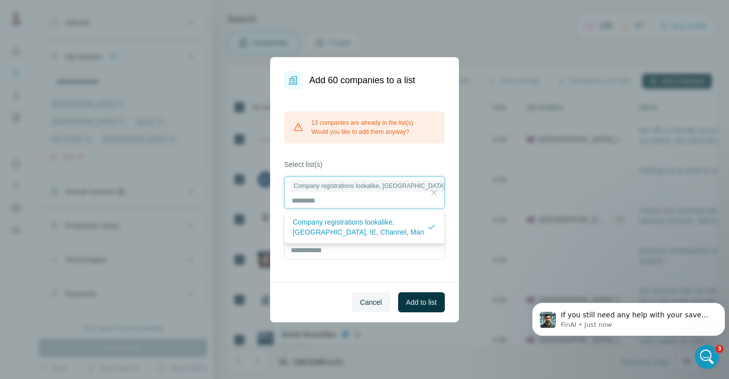
scroll to position [1, 0]
click at [416, 305] on span "Add to list" at bounding box center [421, 303] width 31 height 10
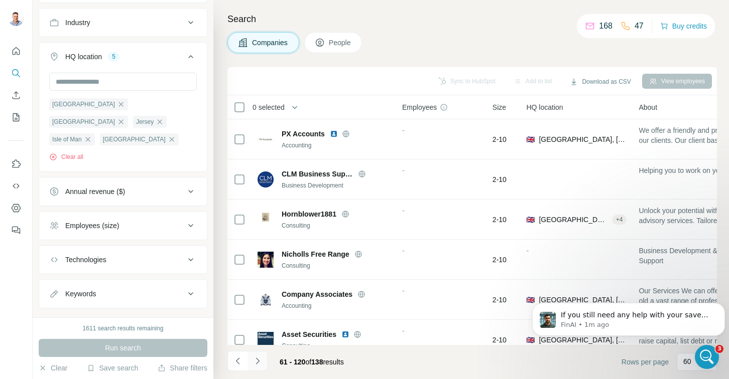
click at [257, 361] on icon "Navigate to next page" at bounding box center [257, 361] width 10 height 10
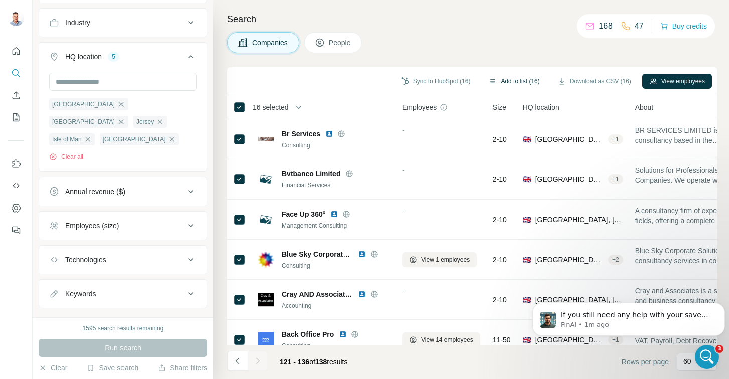
click at [499, 79] on button "Add to list (16)" at bounding box center [513, 81] width 65 height 15
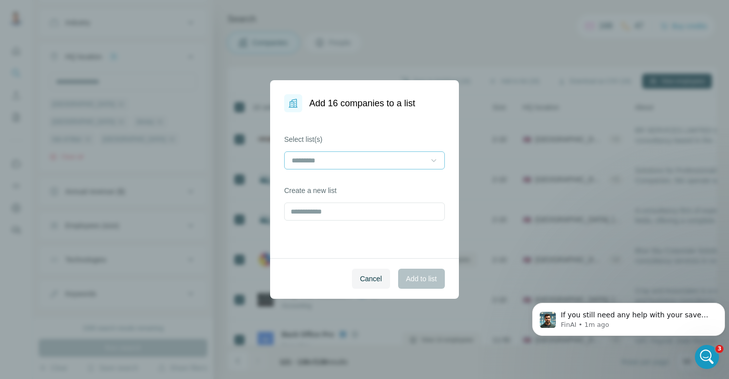
click at [435, 159] on icon at bounding box center [434, 161] width 10 height 10
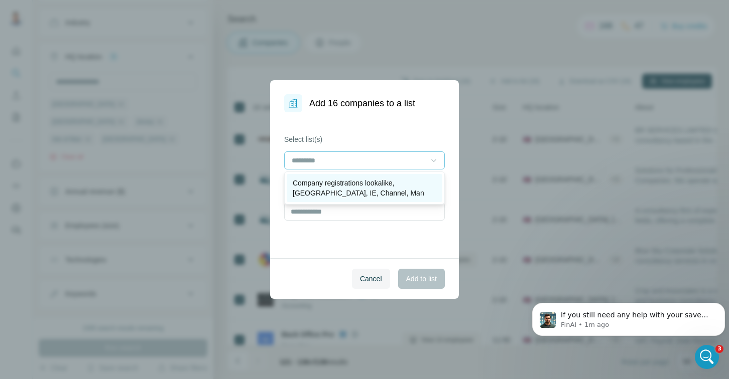
click at [408, 190] on p "Company registrations lookalike, UK, IE, Channel, Man" at bounding box center [365, 188] width 144 height 20
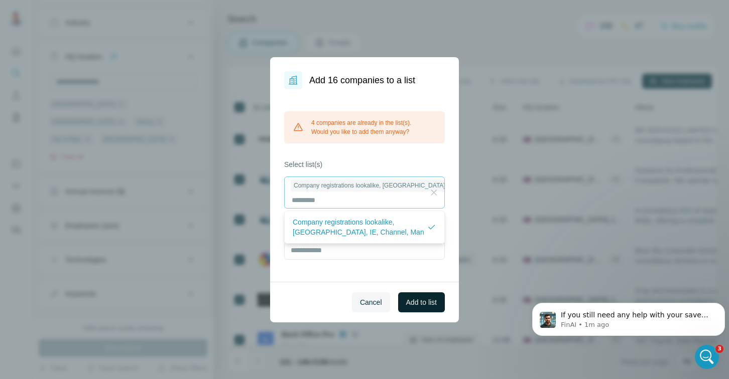
click at [421, 306] on span "Add to list" at bounding box center [421, 303] width 31 height 10
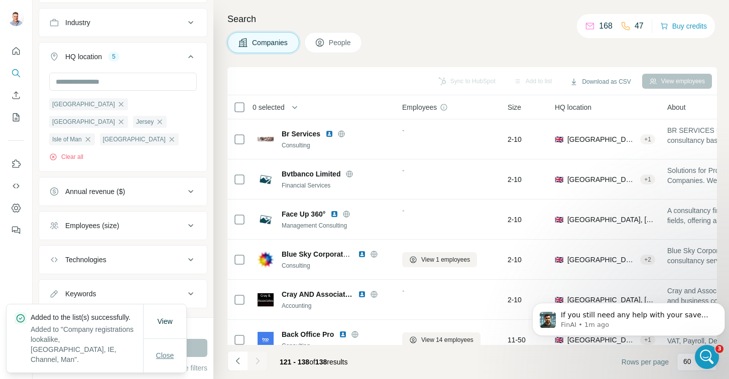
click at [169, 357] on span "Close" at bounding box center [165, 356] width 18 height 10
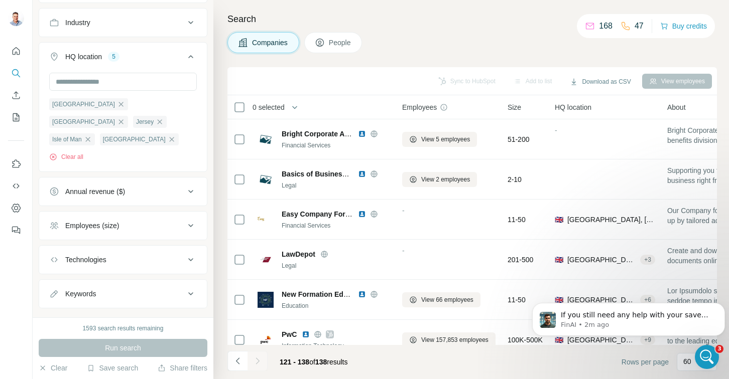
scroll to position [0, 0]
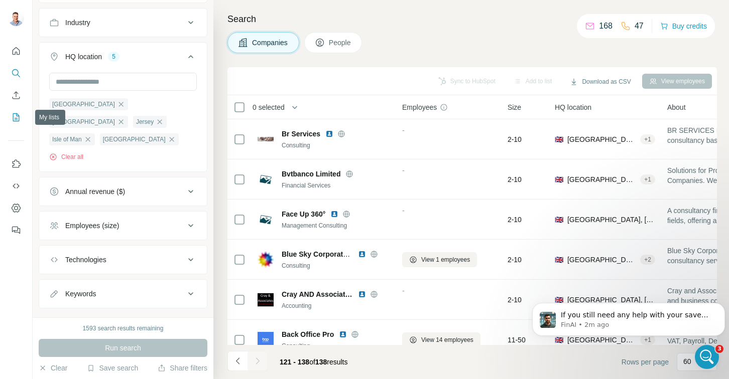
click at [15, 115] on icon "My lists" at bounding box center [16, 117] width 10 height 10
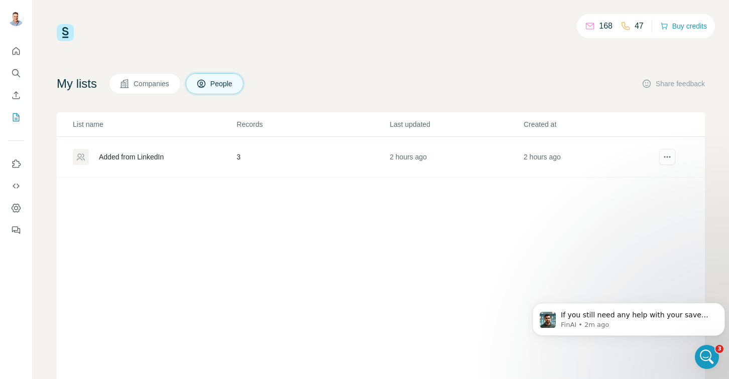
click at [151, 83] on span "Companies" at bounding box center [151, 84] width 37 height 10
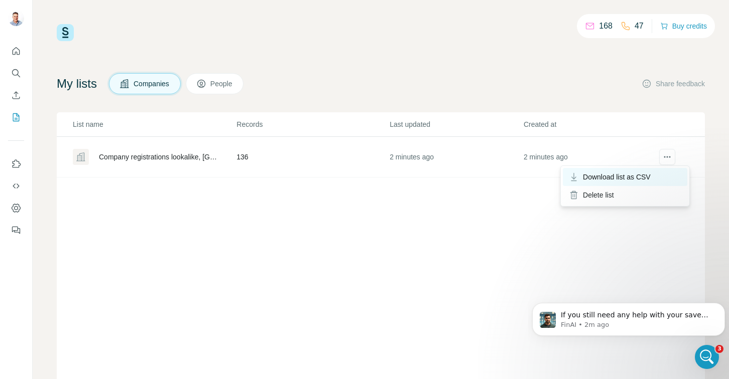
click at [660, 173] on div "Download list as CSV" at bounding box center [625, 177] width 124 height 18
